Goal: Find contact information: Find contact information

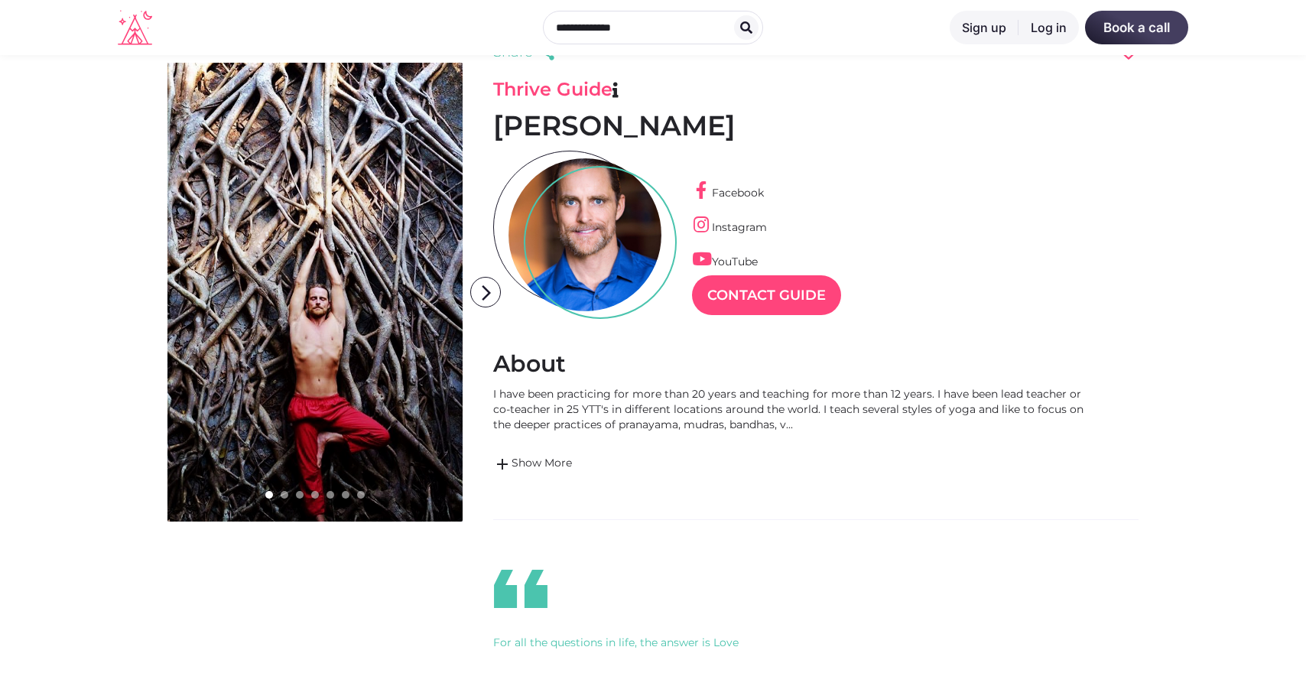
scroll to position [63, 0]
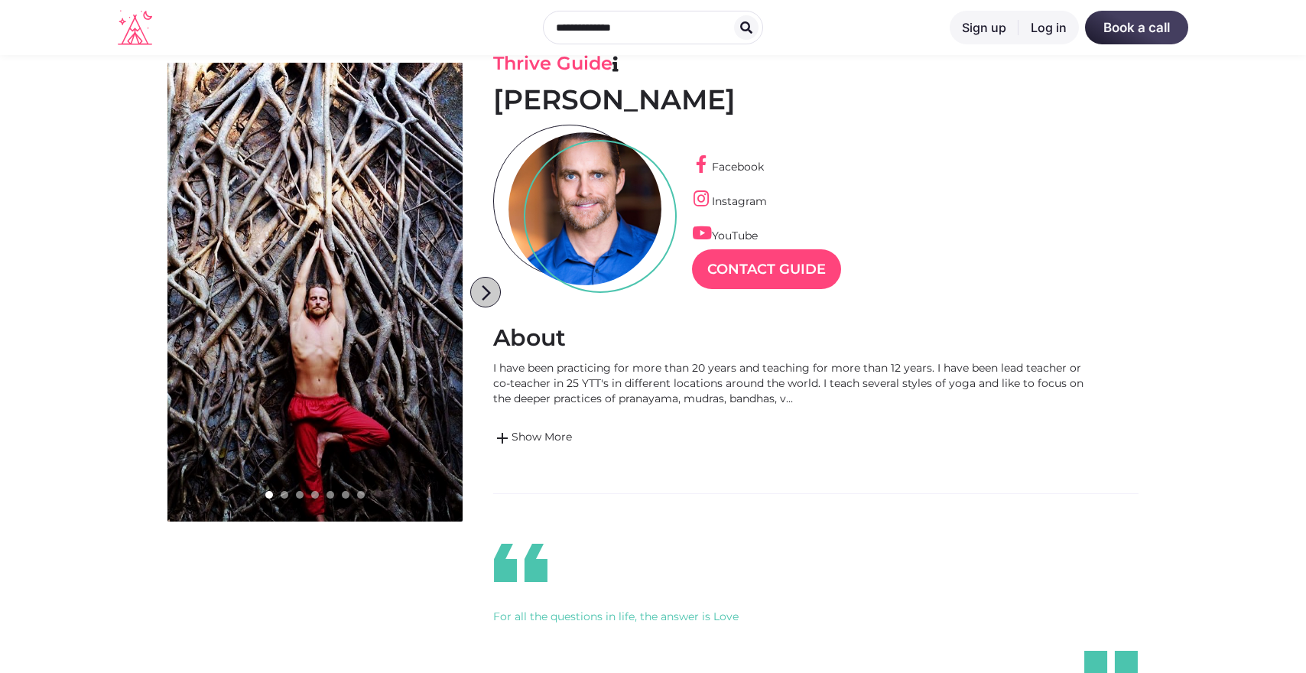
click at [486, 292] on icon "arrow_forward_ios" at bounding box center [486, 293] width 31 height 31
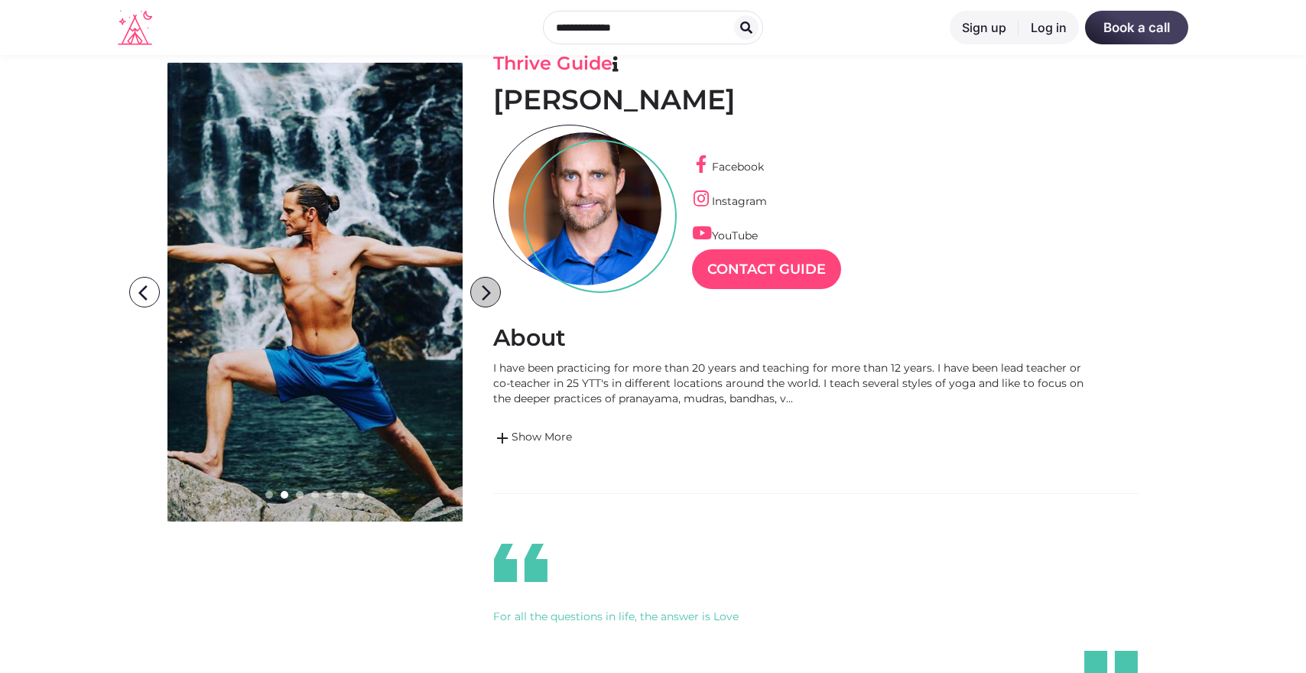
click at [486, 292] on icon "arrow_forward_ios" at bounding box center [486, 293] width 31 height 31
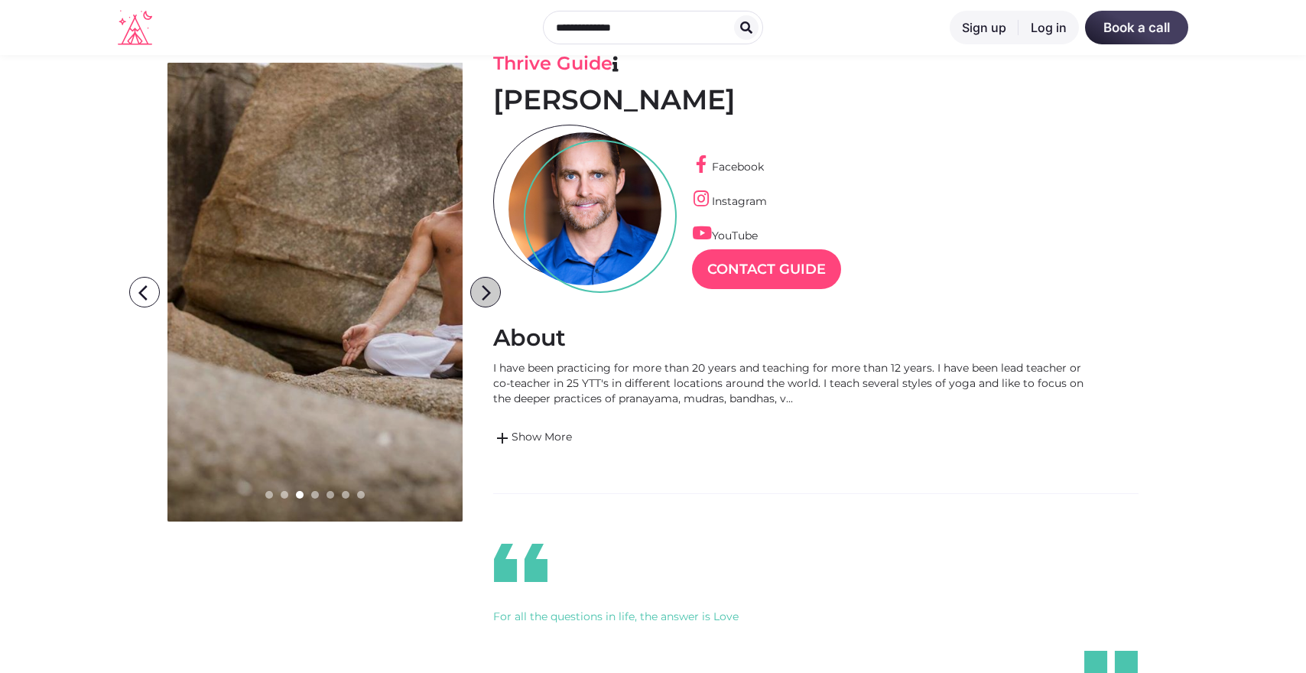
click at [486, 292] on icon "arrow_forward_ios" at bounding box center [486, 293] width 31 height 31
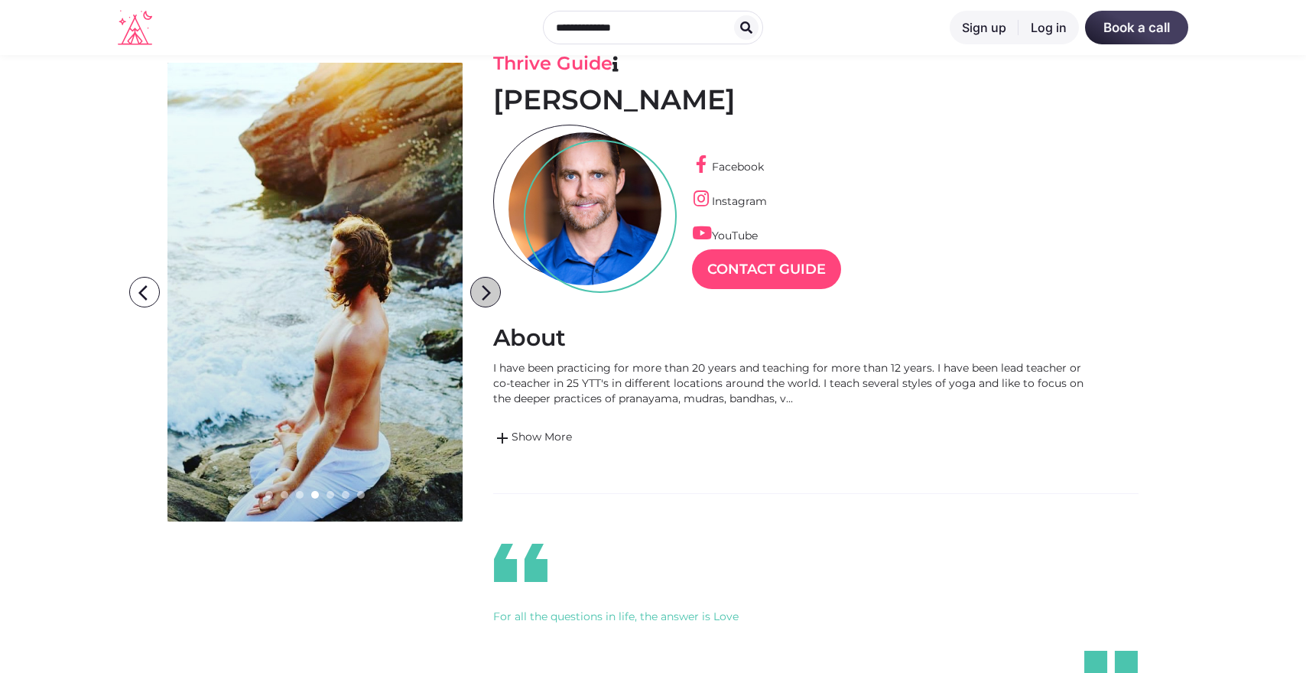
click at [486, 292] on icon "arrow_forward_ios" at bounding box center [486, 293] width 31 height 31
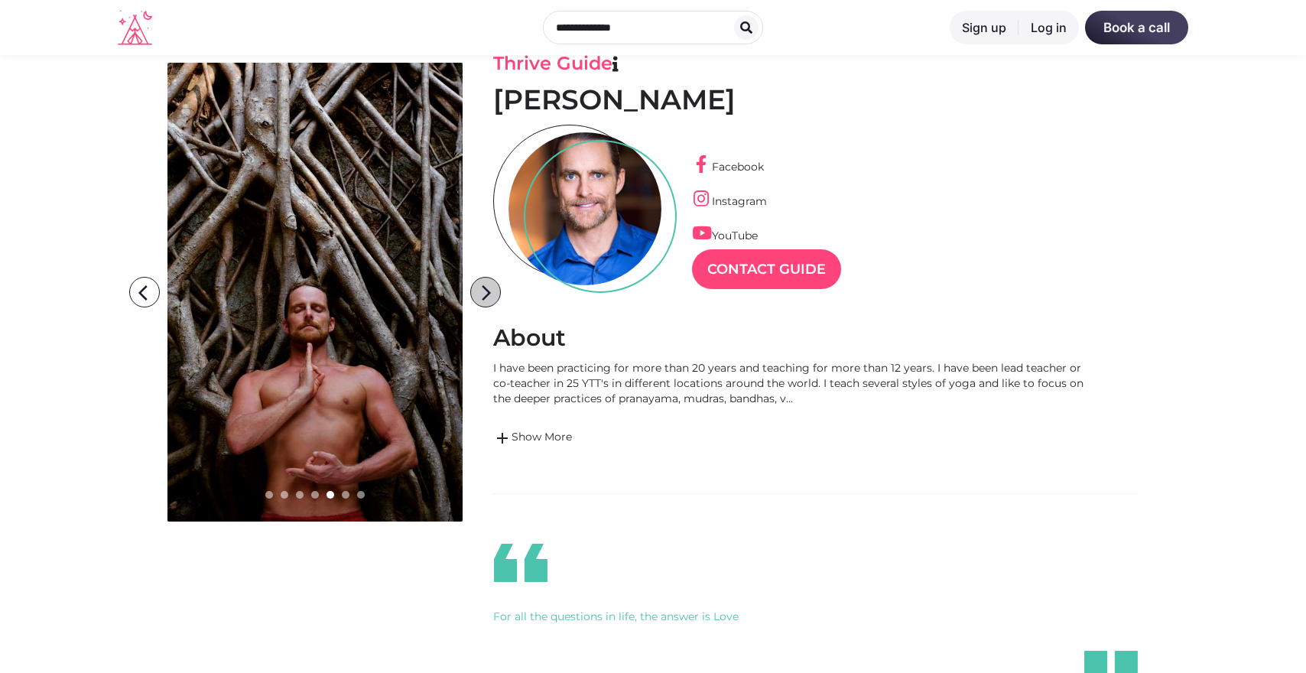
click at [486, 292] on icon "arrow_forward_ios" at bounding box center [486, 293] width 31 height 31
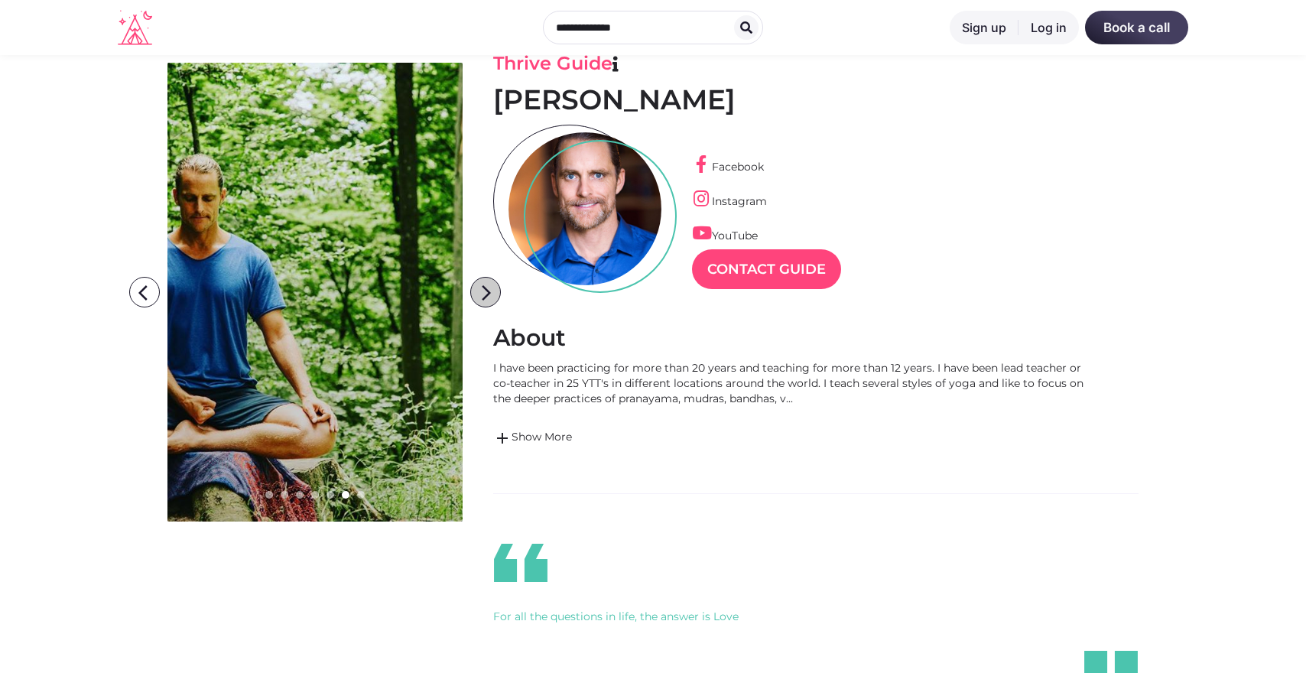
click at [486, 292] on icon "arrow_forward_ios" at bounding box center [486, 293] width 31 height 31
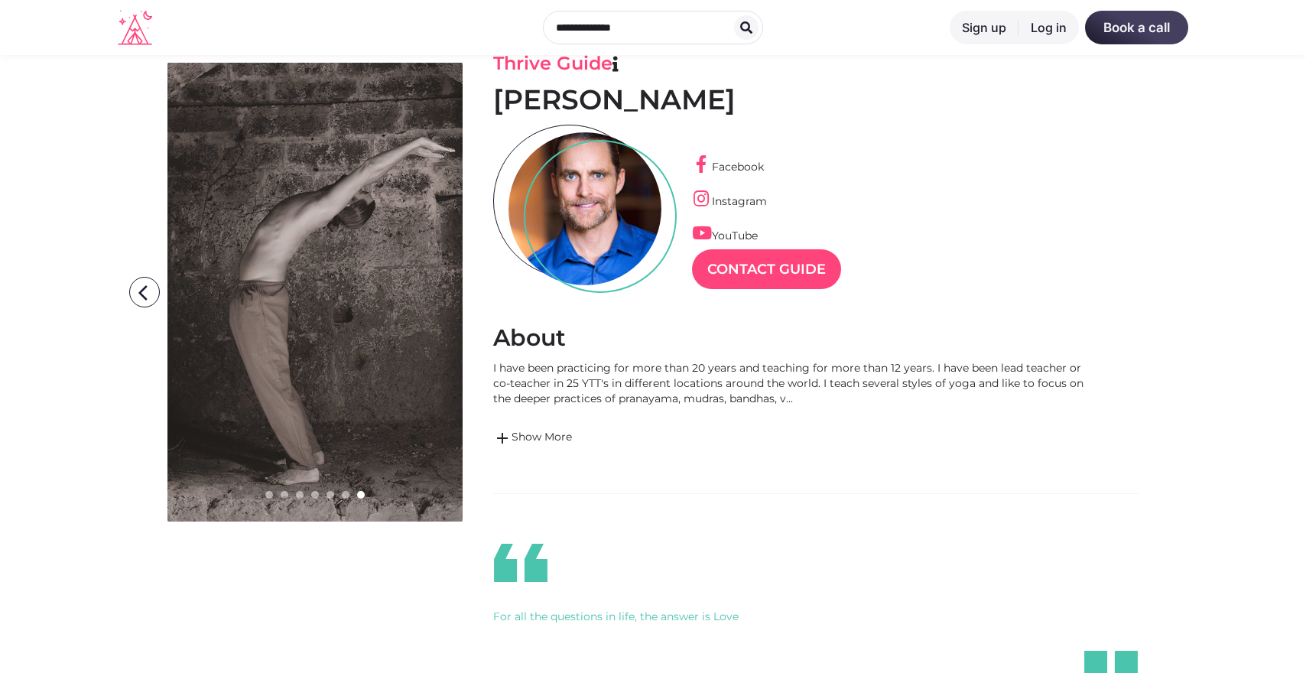
click at [486, 292] on icon "arrow_forward_ios" at bounding box center [486, 293] width 31 height 31
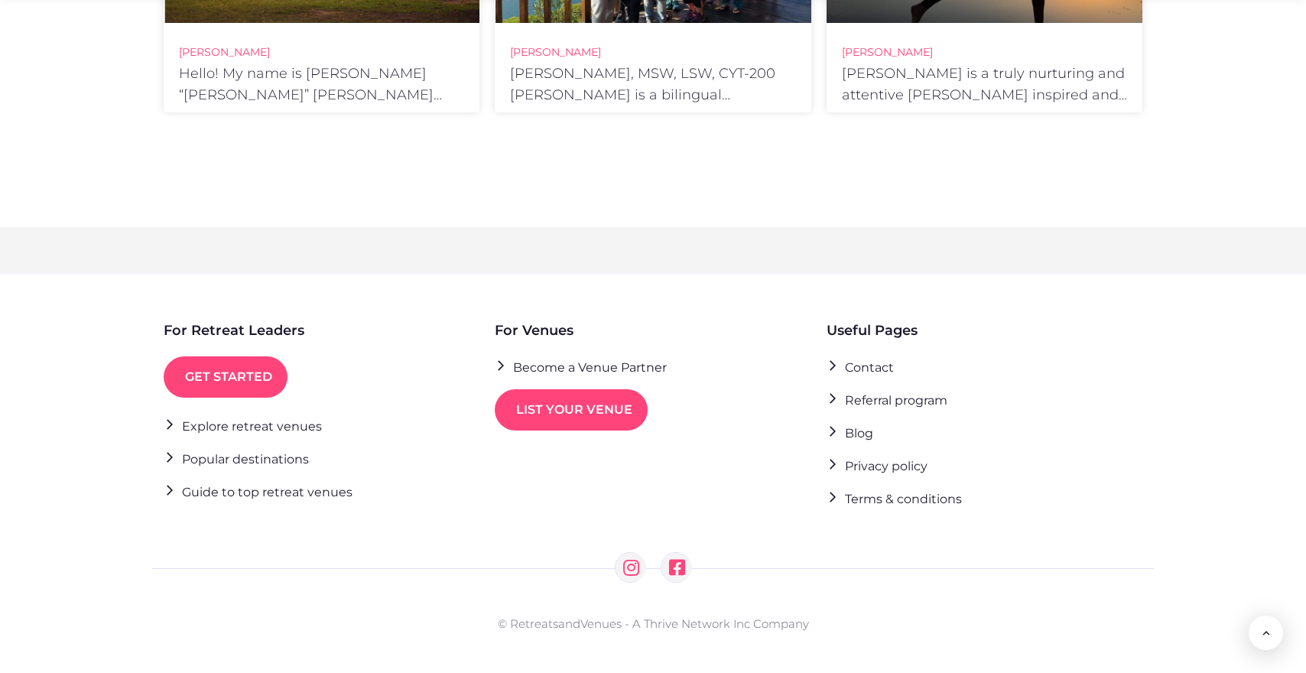
scroll to position [1694, 0]
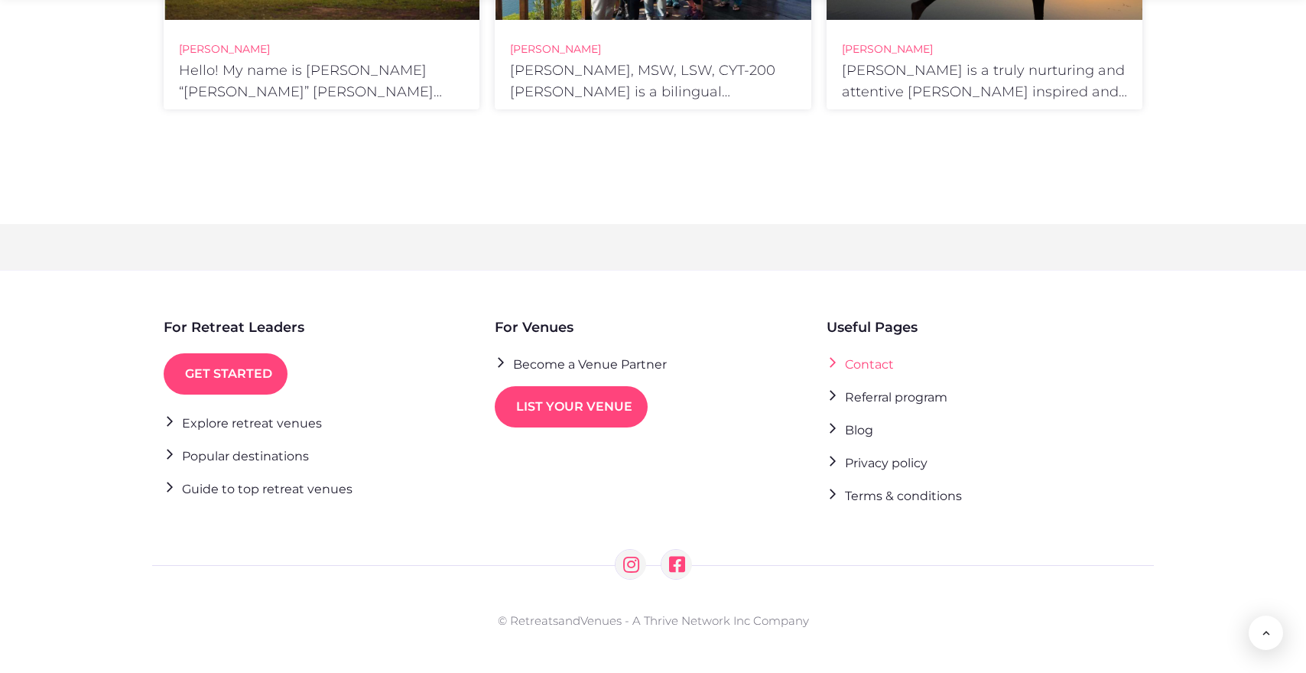
click at [836, 357] on link "Contact" at bounding box center [859, 363] width 67 height 21
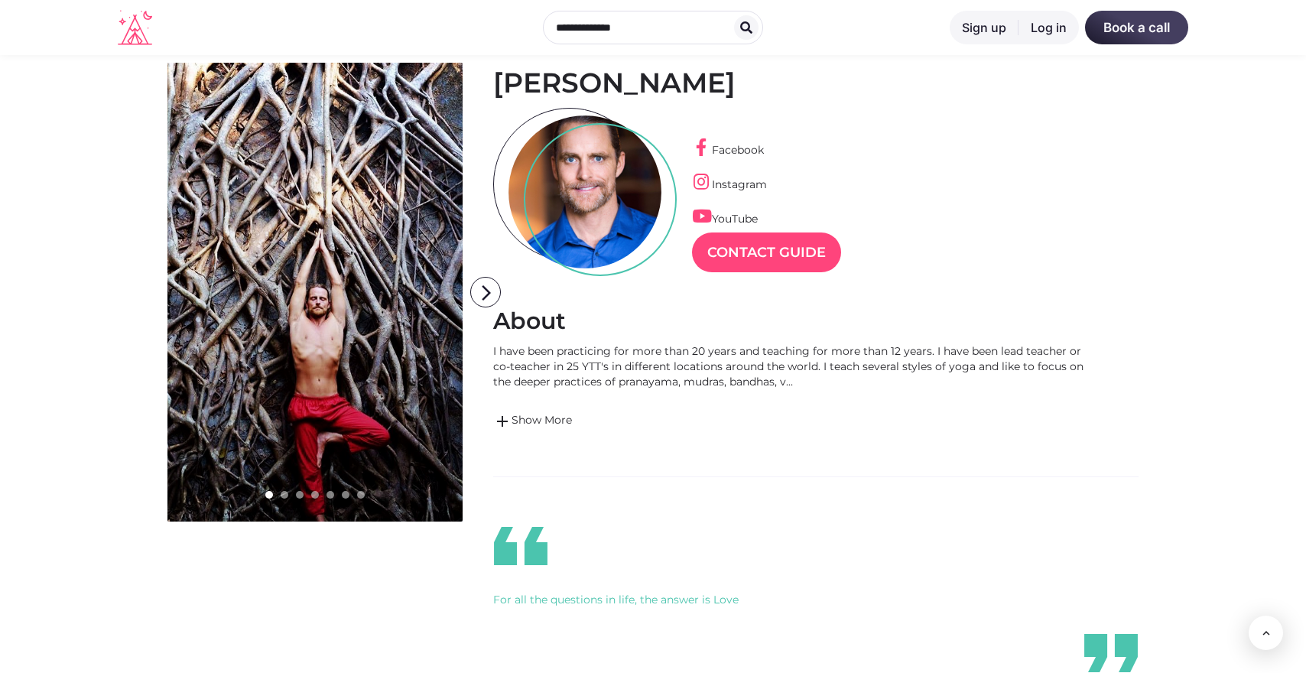
scroll to position [76, 0]
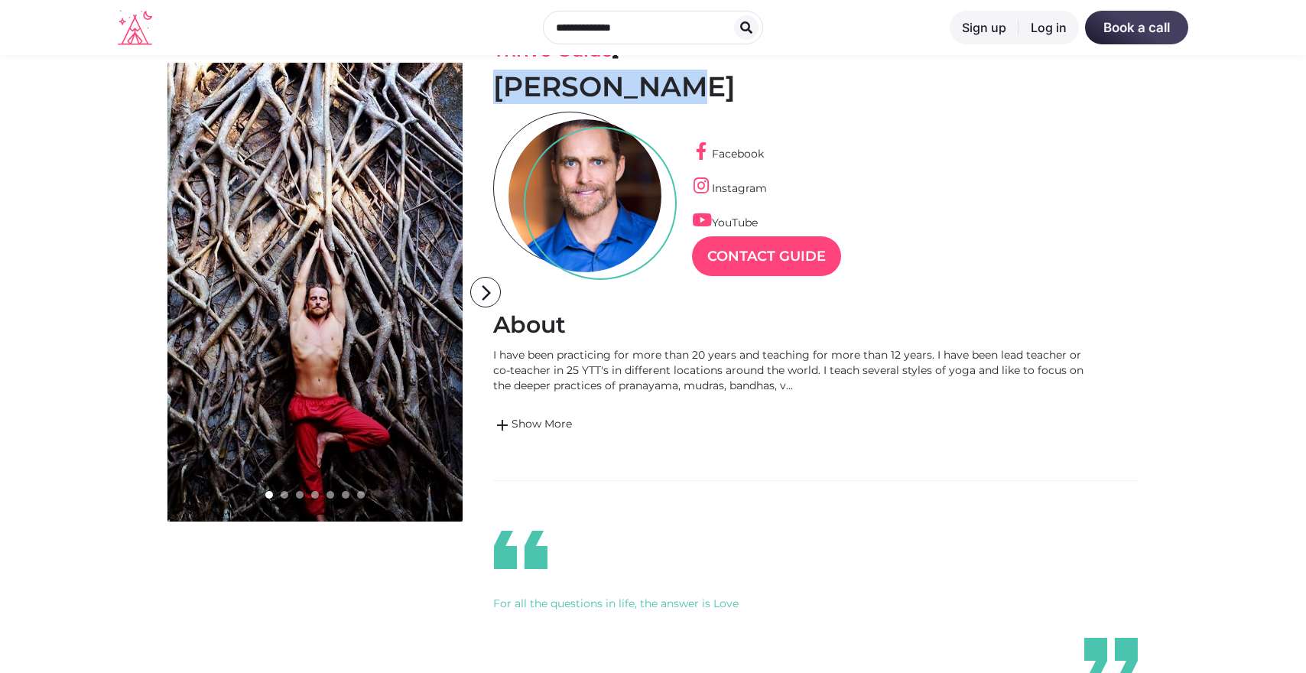
drag, startPoint x: 495, startPoint y: 90, endPoint x: 657, endPoint y: 89, distance: 162.1
click at [657, 89] on h1 "[PERSON_NAME]" at bounding box center [815, 87] width 645 height 34
copy h1 "[PERSON_NAME]"
